Goal: Complete application form: Complete application form

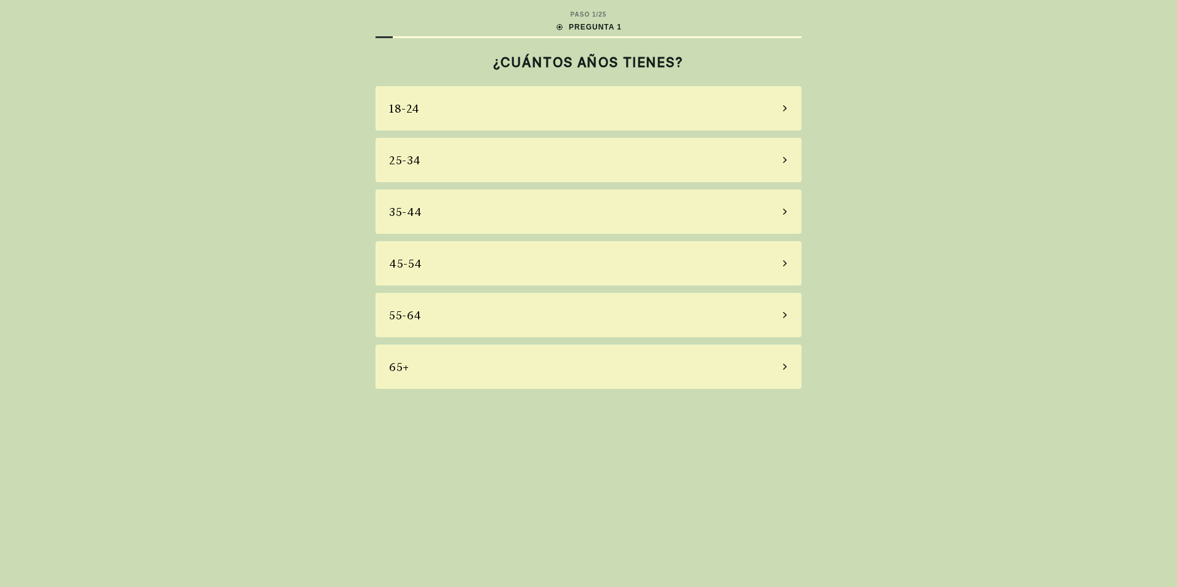
click at [780, 263] on div "45-54" at bounding box center [588, 263] width 426 height 44
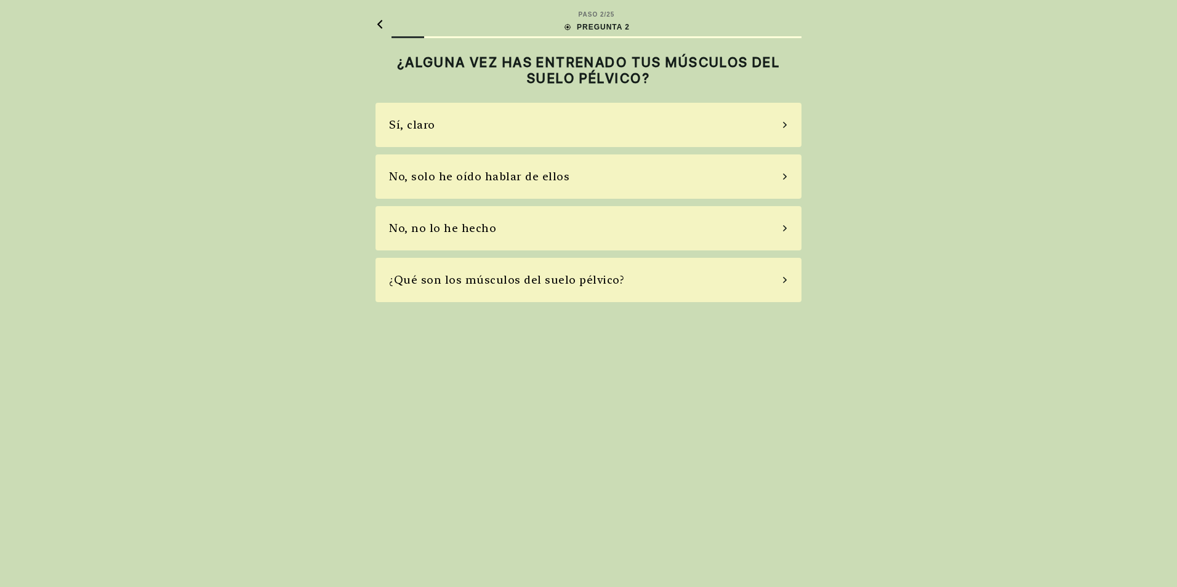
click at [790, 228] on div "No, no lo he hecho" at bounding box center [588, 228] width 426 height 44
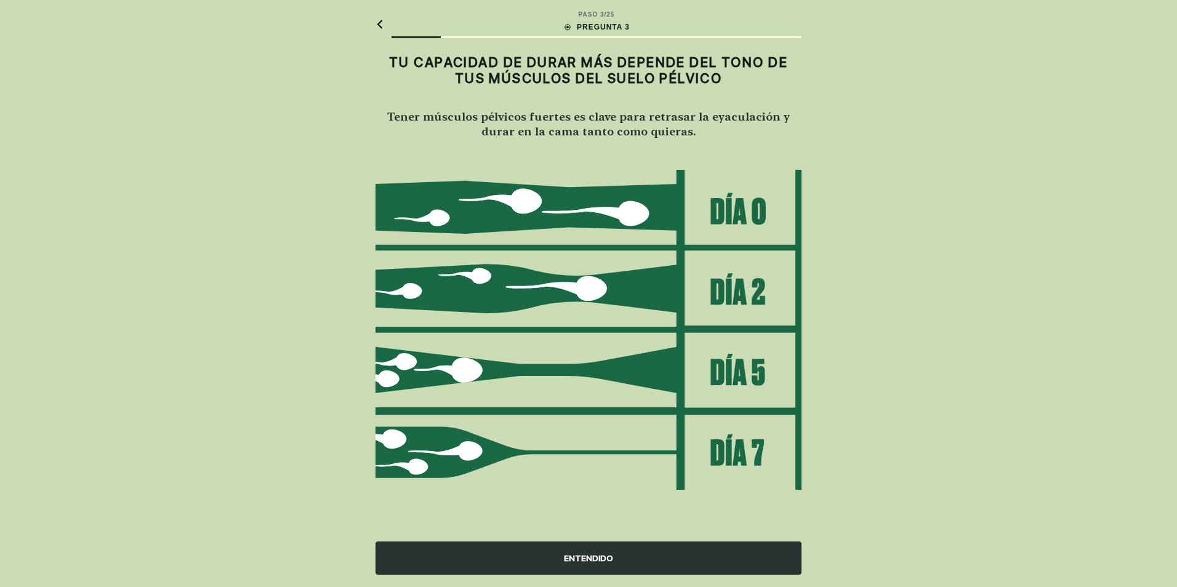
click at [584, 560] on div "ENTENDIDO" at bounding box center [588, 558] width 426 height 33
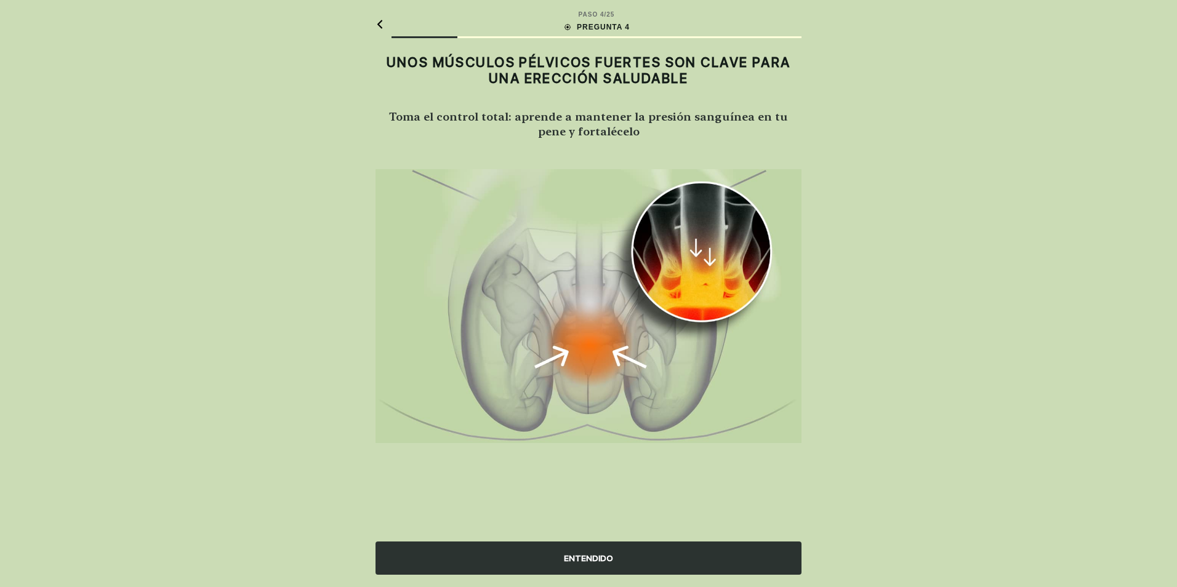
click at [588, 558] on div "ENTENDIDO" at bounding box center [588, 558] width 426 height 33
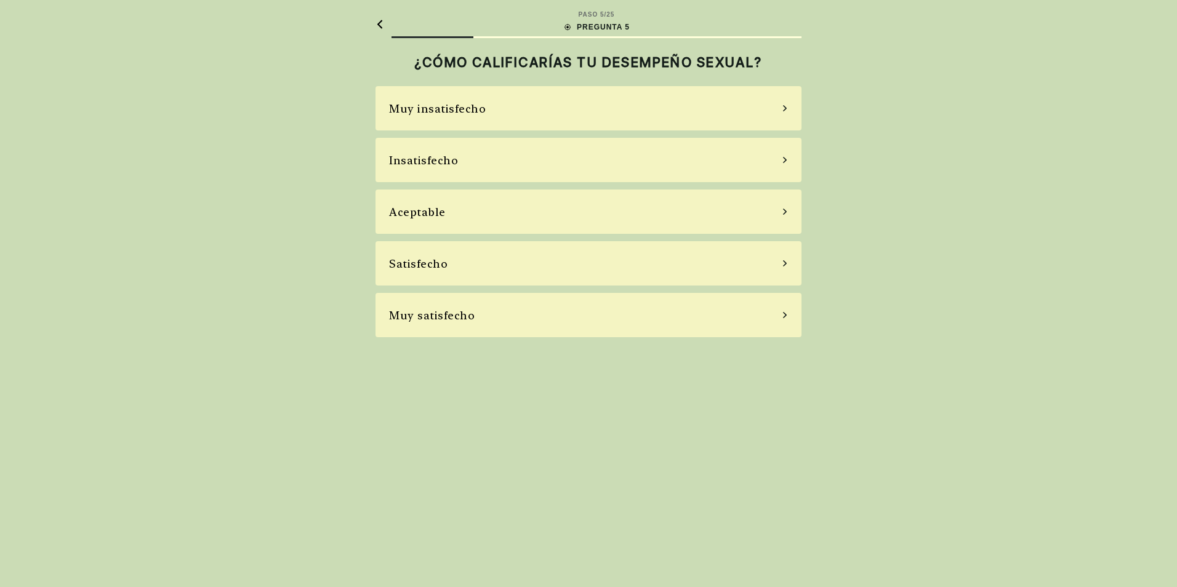
click at [786, 209] on icon at bounding box center [785, 211] width 6 height 11
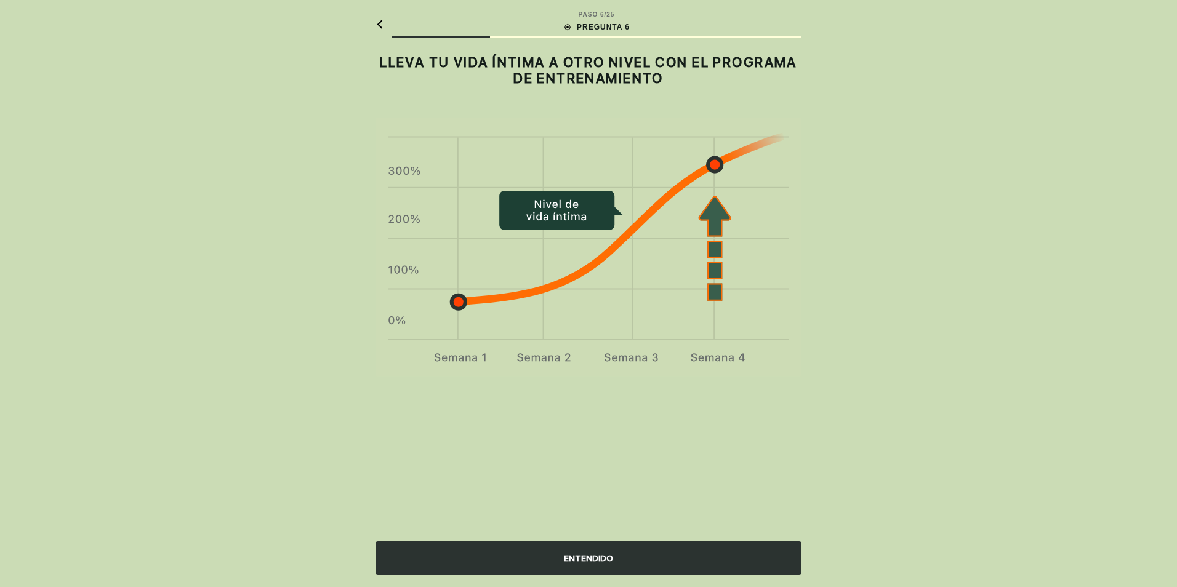
click at [603, 553] on div "ENTENDIDO" at bounding box center [588, 558] width 426 height 33
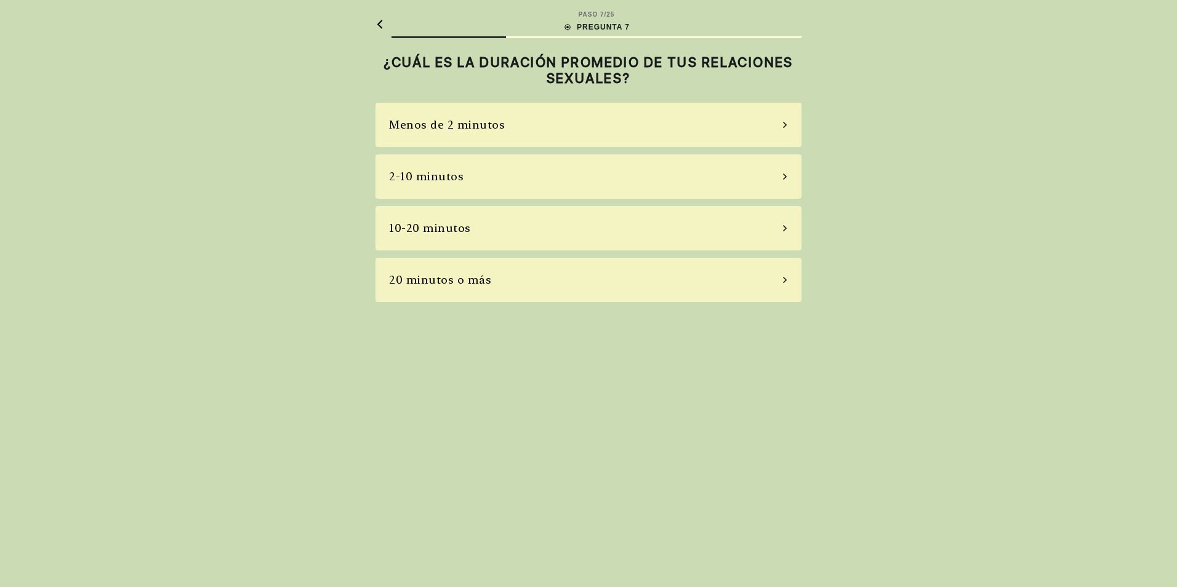
click at [777, 175] on div "2-10 minutos" at bounding box center [588, 177] width 426 height 44
click at [781, 227] on div "La mayoría de las veces" at bounding box center [588, 228] width 426 height 44
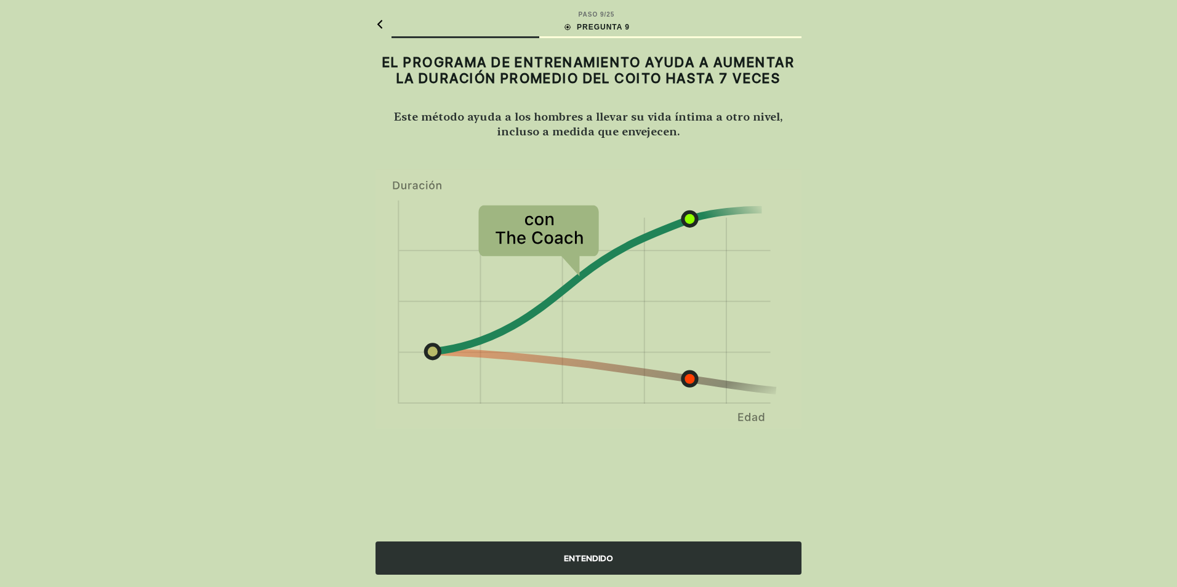
click at [588, 565] on div "ENTENDIDO" at bounding box center [588, 558] width 426 height 33
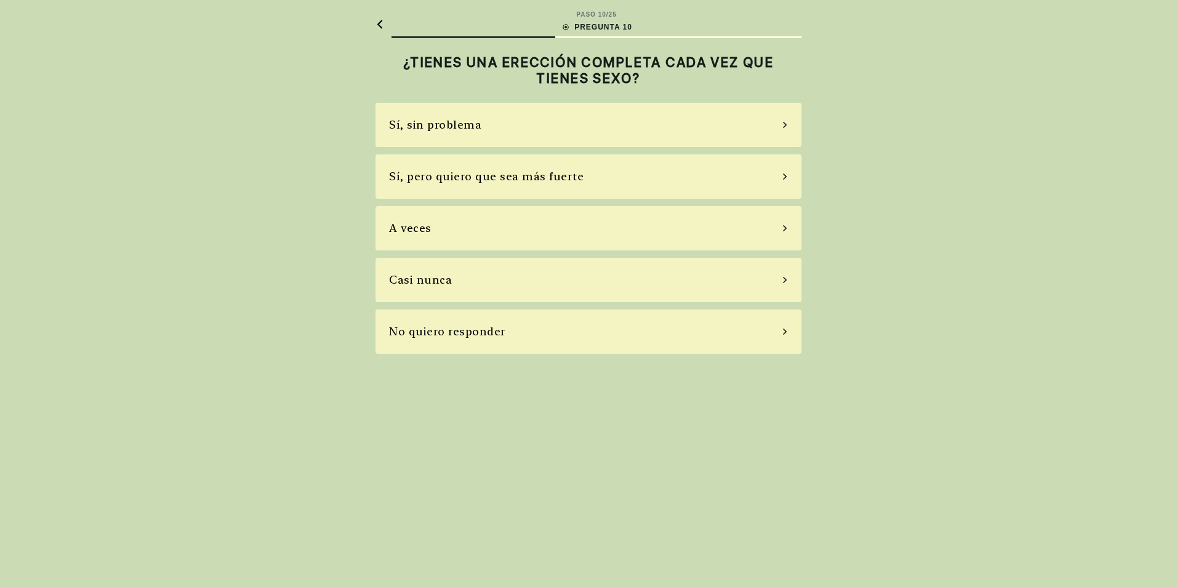
click at [790, 173] on div "Sí, pero quiero que sea más fuerte" at bounding box center [588, 177] width 426 height 44
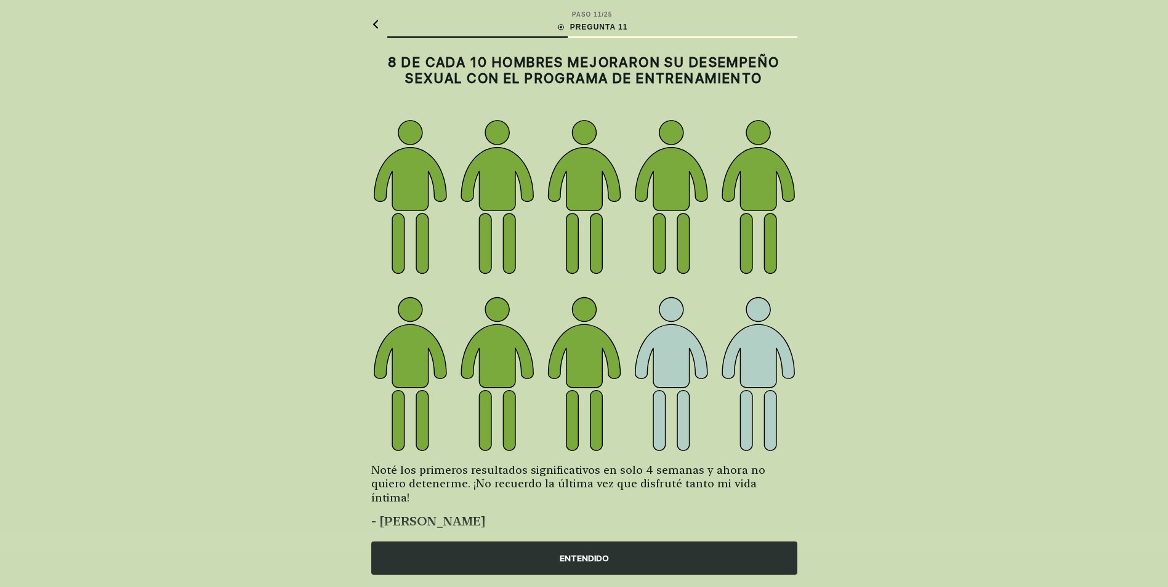
scroll to position [11, 0]
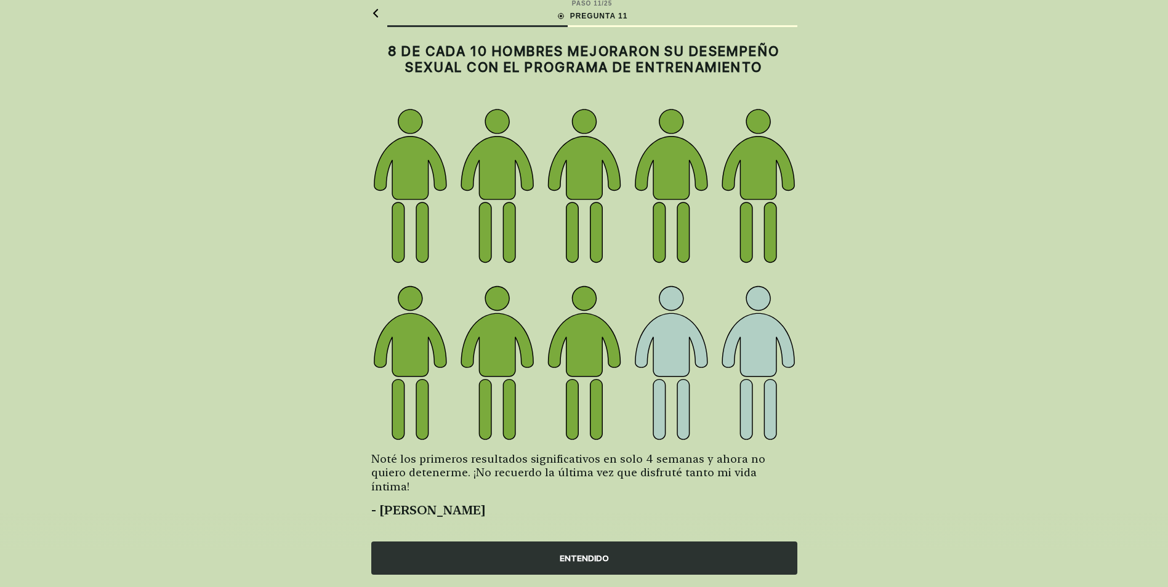
click at [586, 562] on div "ENTENDIDO" at bounding box center [584, 558] width 426 height 33
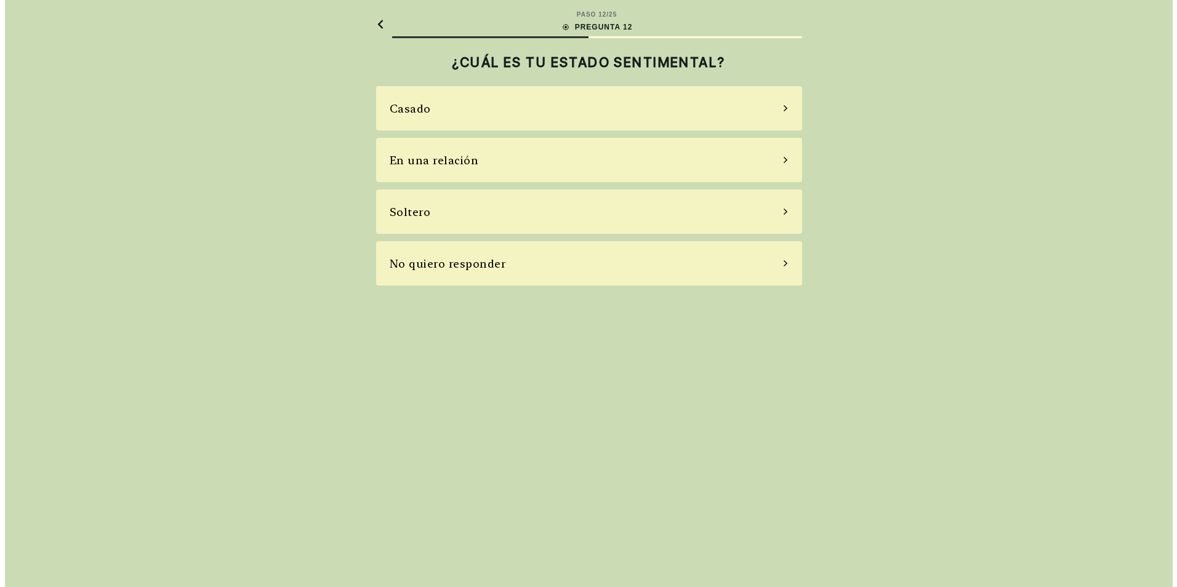
scroll to position [0, 0]
